Goal: Transaction & Acquisition: Book appointment/travel/reservation

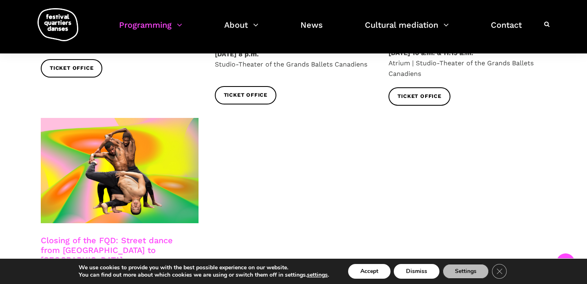
scroll to position [1451, 0]
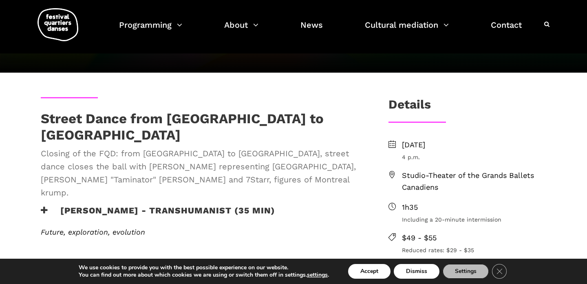
scroll to position [96, 0]
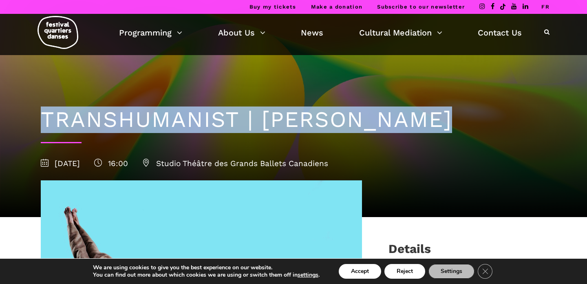
drag, startPoint x: 44, startPoint y: 115, endPoint x: 367, endPoint y: 132, distance: 324.0
click at [368, 133] on div "TRANSHUMANIST | Lene Boel 14 September 2025 16:00 Studio Théâtre des Grands Bal…" at bounding box center [294, 136] width 522 height 162
copy h1 "TRANSHUMANIST | Lene Boel"
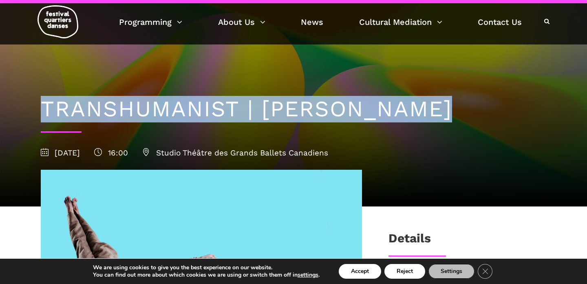
scroll to position [250, 0]
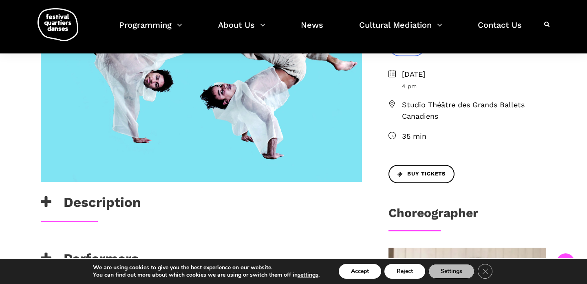
click at [334, 217] on div "Description" at bounding box center [201, 207] width 337 height 26
